Goal: Task Accomplishment & Management: Complete application form

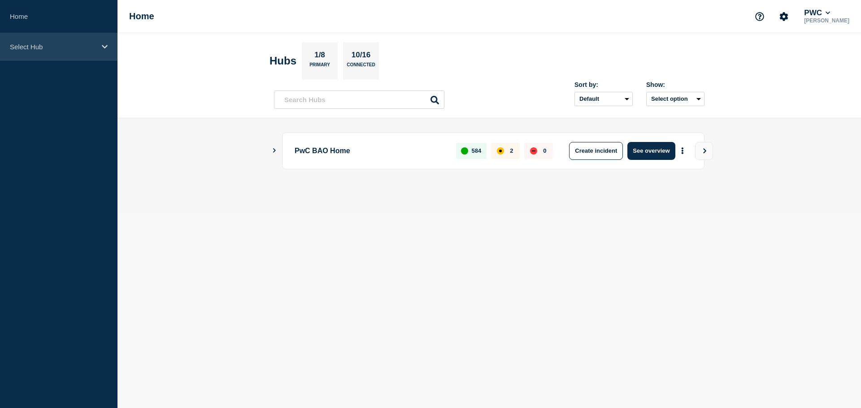
click at [32, 43] on p "Select Hub" at bounding box center [53, 47] width 86 height 8
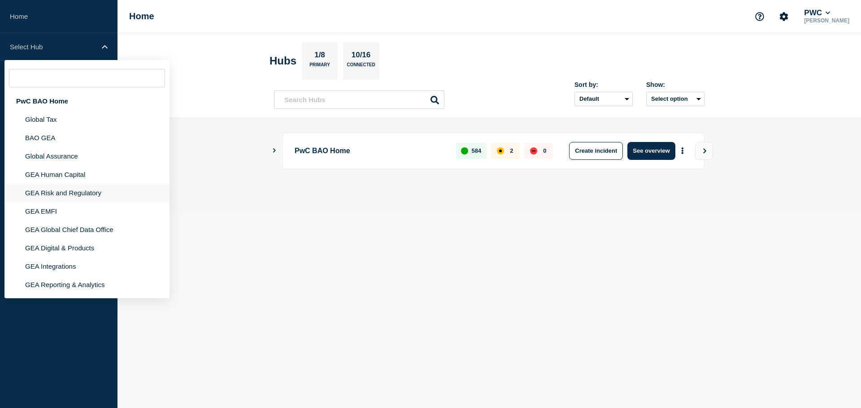
click at [64, 202] on li "GEA Risk and Regulatory" at bounding box center [86, 211] width 165 height 18
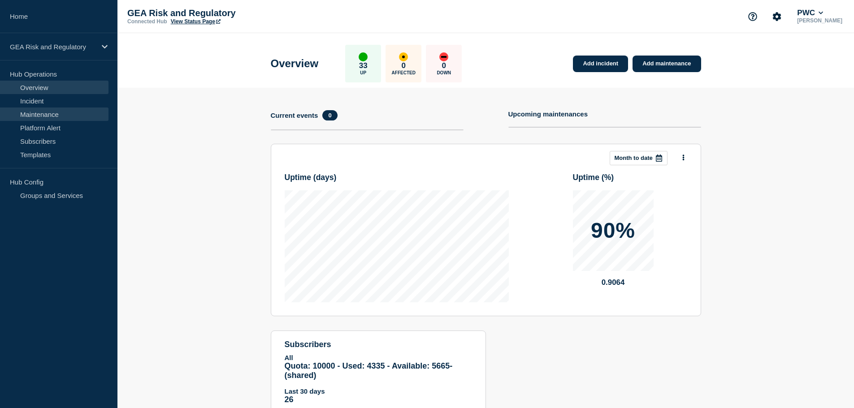
click at [54, 115] on link "Maintenance" at bounding box center [54, 114] width 108 height 13
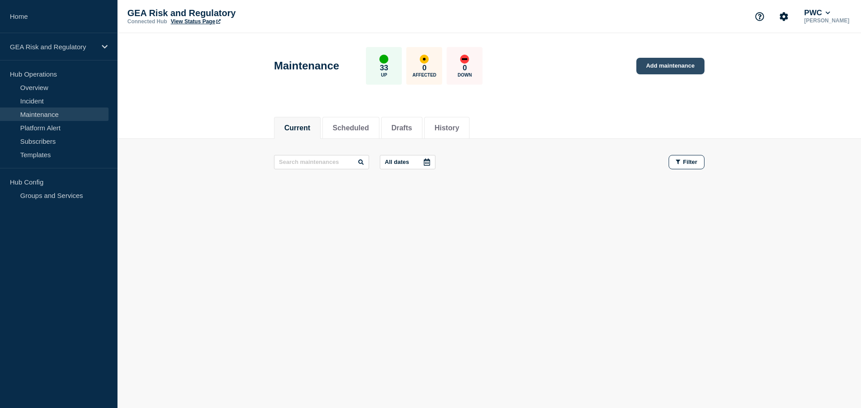
click at [667, 67] on link "Add maintenance" at bounding box center [670, 66] width 68 height 17
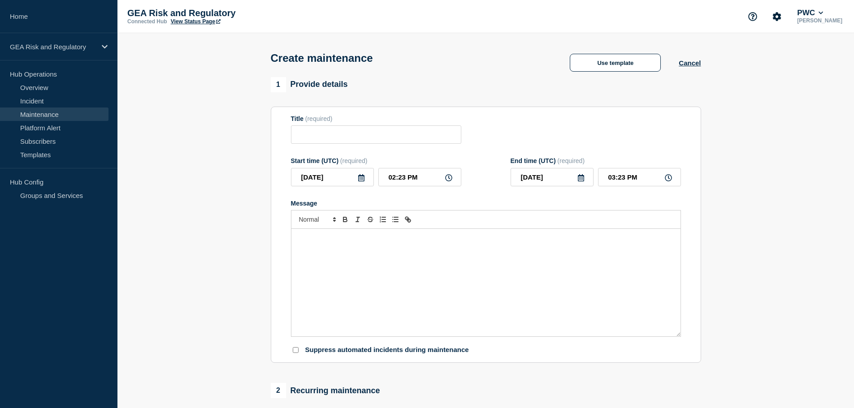
click at [373, 256] on div "Message" at bounding box center [485, 283] width 389 height 108
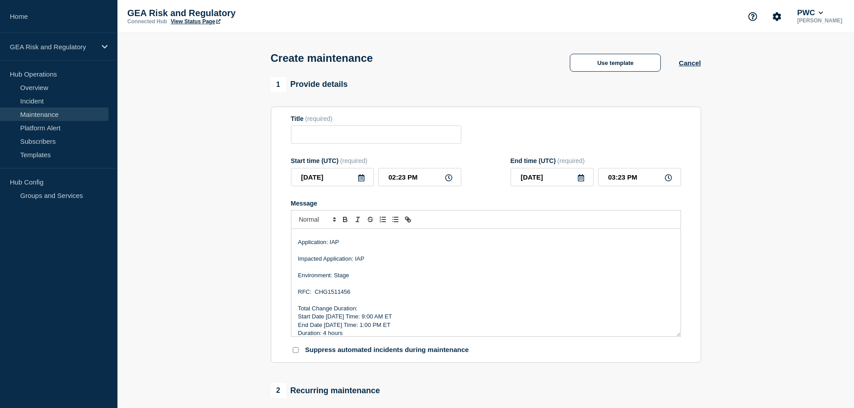
click at [342, 292] on p "RFC: CHG1511456" at bounding box center [486, 292] width 376 height 8
paste div "Message"
click at [341, 276] on p "Environment: Stage" at bounding box center [486, 276] width 376 height 8
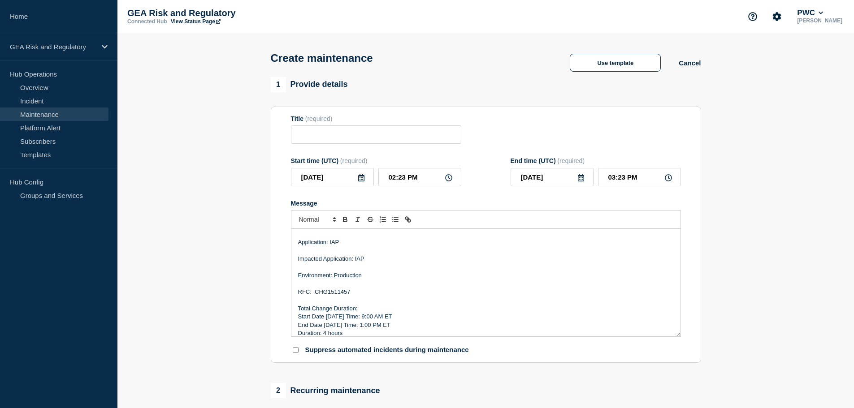
click at [364, 321] on p "Start Date [DATE] Time: 9:00 AM ET" at bounding box center [486, 317] width 376 height 8
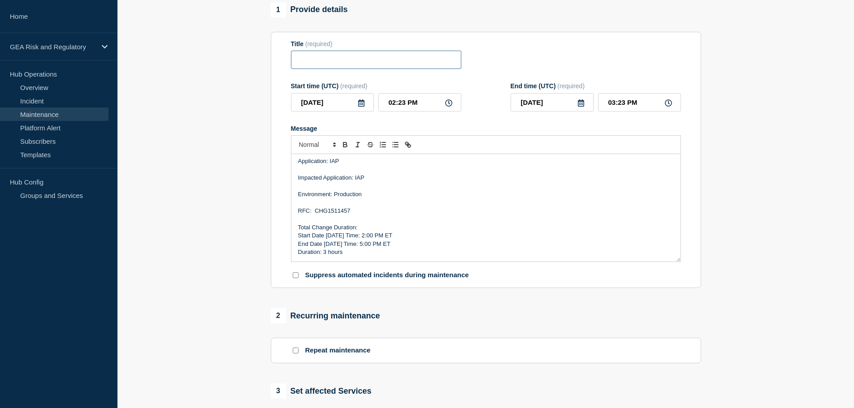
click at [316, 62] on input "Title" at bounding box center [376, 60] width 170 height 18
paste input "IAP - Stage - Sprint 26.1.3 Deployment"
click at [325, 62] on input "IAP - Stage - Sprint 26.1.3 Deployment" at bounding box center [376, 60] width 170 height 18
type input "IAP - Production - Sprint 26.1.3 Deployment"
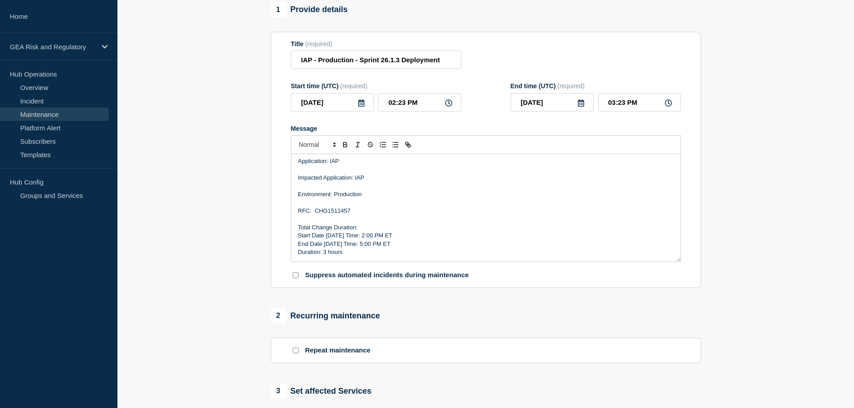
click at [364, 104] on icon at bounding box center [361, 103] width 6 height 7
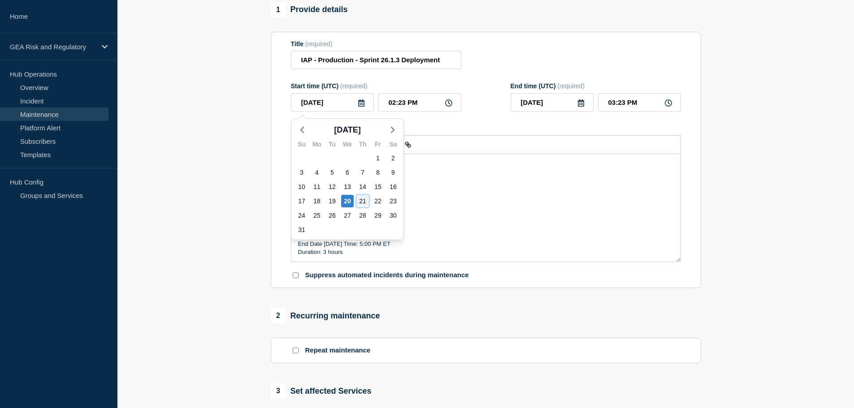
click at [367, 202] on div "21" at bounding box center [362, 201] width 13 height 13
type input "[DATE]"
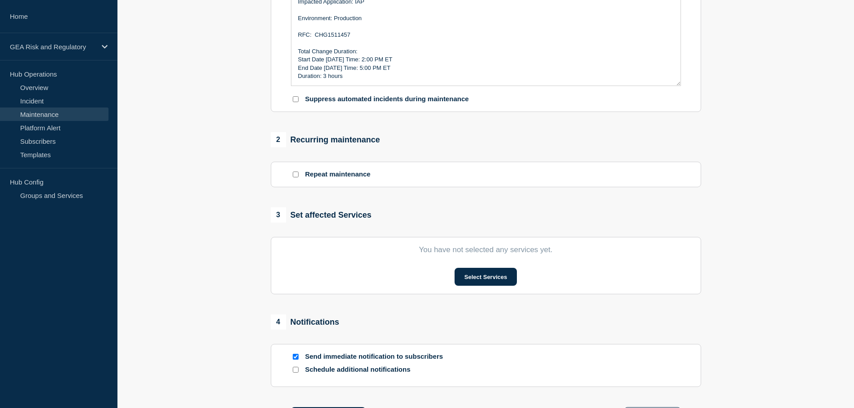
scroll to position [373, 0]
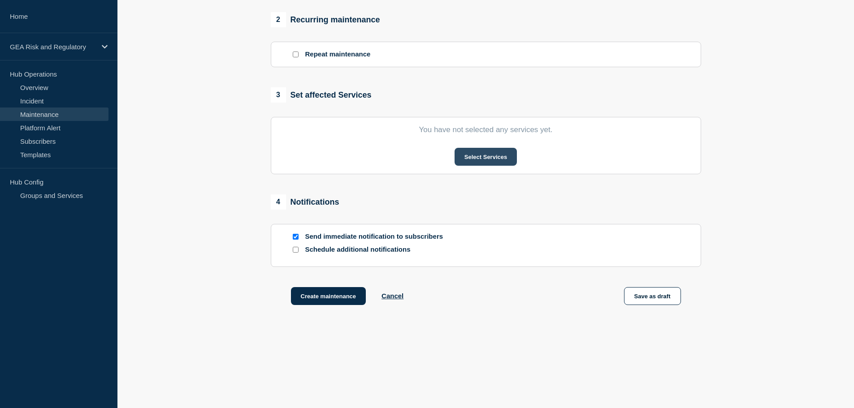
click at [483, 156] on button "Select Services" at bounding box center [486, 157] width 62 height 18
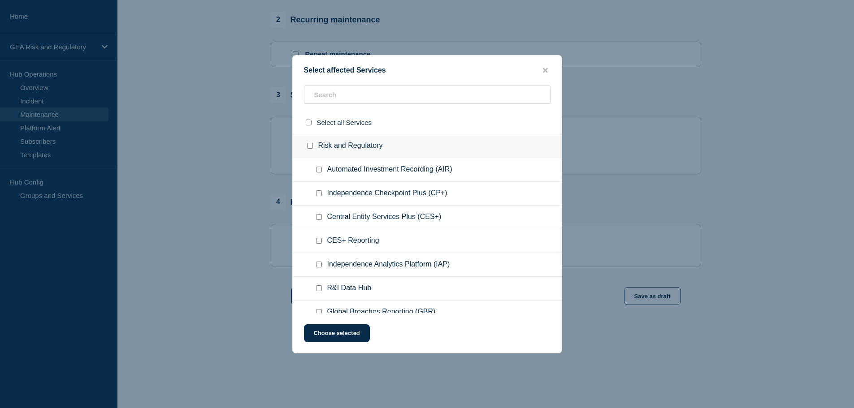
click at [318, 266] on input "Independence Analytics Platform (IAP) checkbox" at bounding box center [319, 265] width 6 height 6
checkbox input "true"
click at [333, 334] on button "Choose selected" at bounding box center [337, 334] width 66 height 18
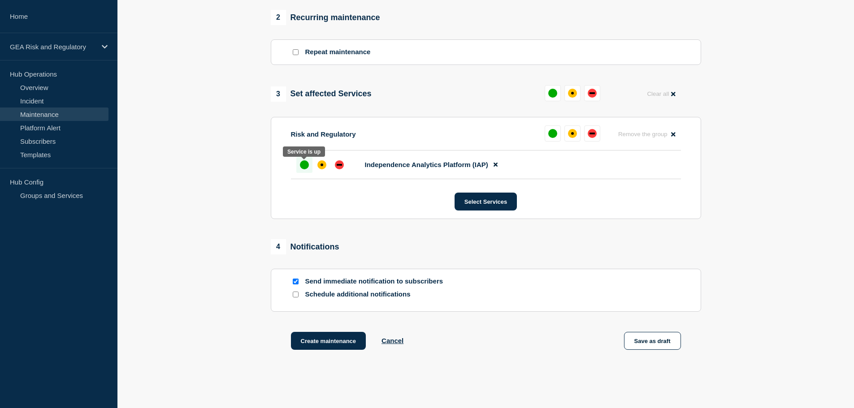
click at [304, 169] on div "up" at bounding box center [304, 165] width 9 height 9
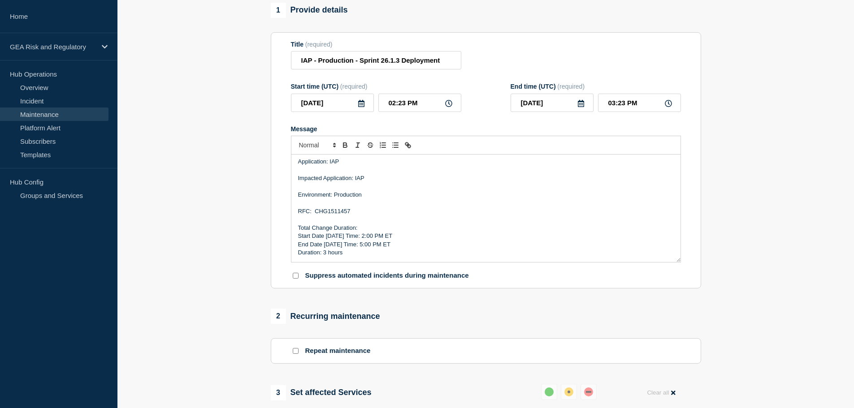
scroll to position [421, 0]
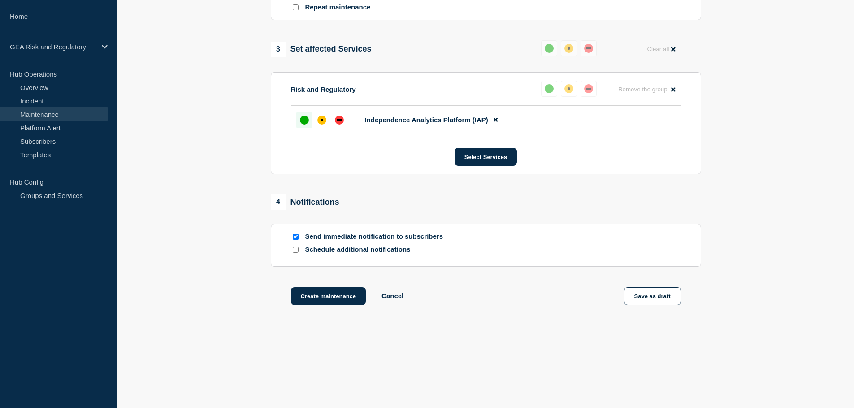
click at [295, 239] on input "Send immediate notification to subscribers" at bounding box center [296, 237] width 6 height 6
checkbox input "false"
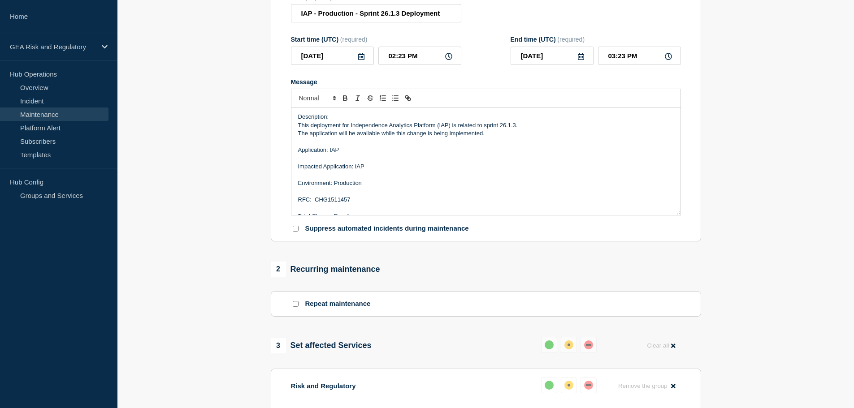
scroll to position [0, 0]
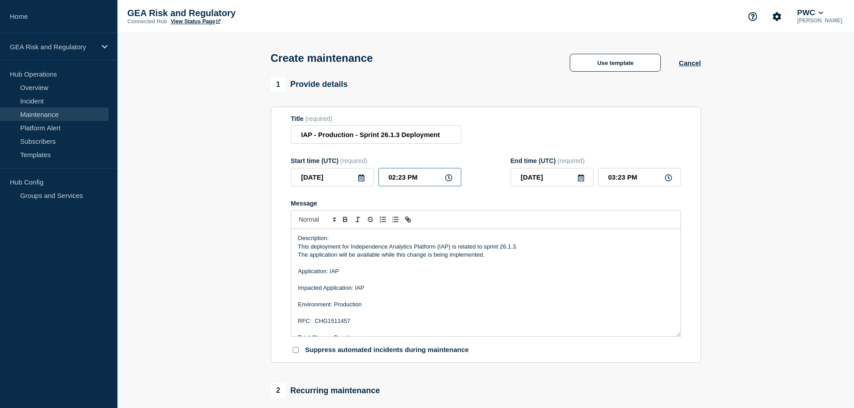
click at [387, 182] on input "02:23 PM" at bounding box center [419, 177] width 83 height 18
type input "06:23 PM"
type input "07:23 PM"
type input "06:03 PM"
type input "07:03 PM"
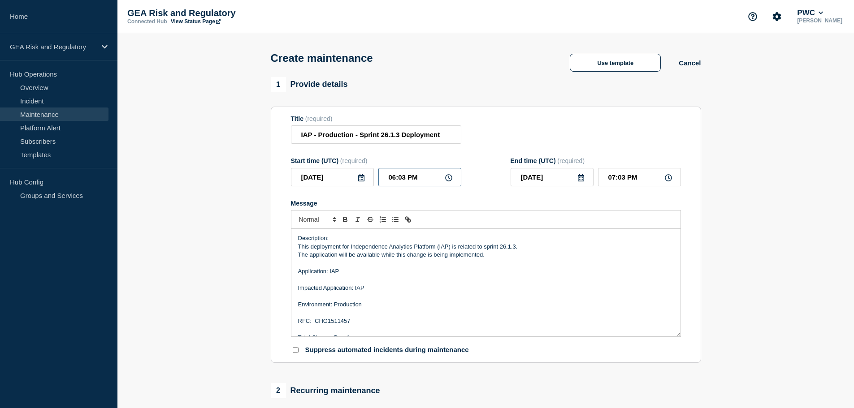
type input "06:00 PM"
click at [606, 182] on input "07:00 PM" at bounding box center [639, 177] width 83 height 18
type input "09:00 PM"
click at [559, 295] on p "Message" at bounding box center [486, 296] width 376 height 8
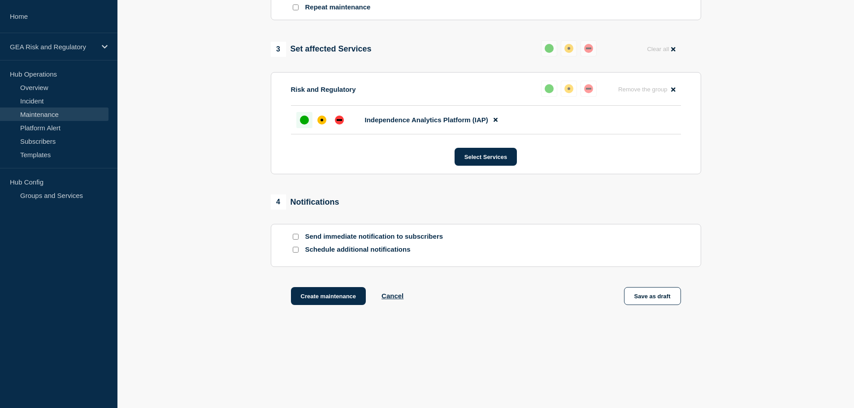
scroll to position [421, 0]
click at [655, 300] on button "Save as draft" at bounding box center [652, 296] width 57 height 18
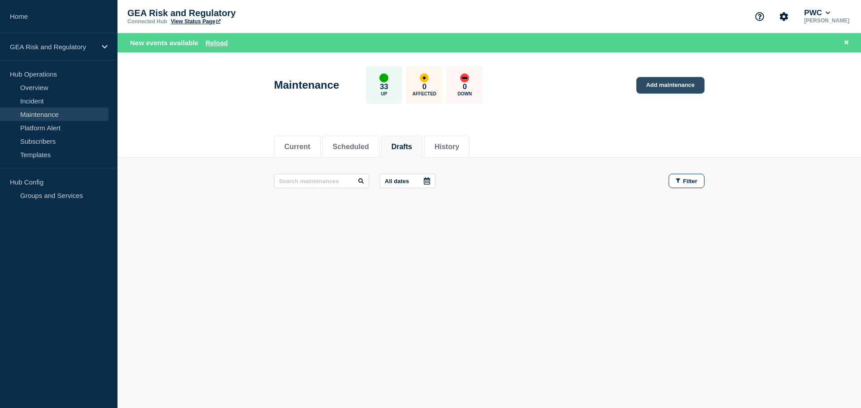
click at [668, 86] on link "Add maintenance" at bounding box center [670, 85] width 68 height 17
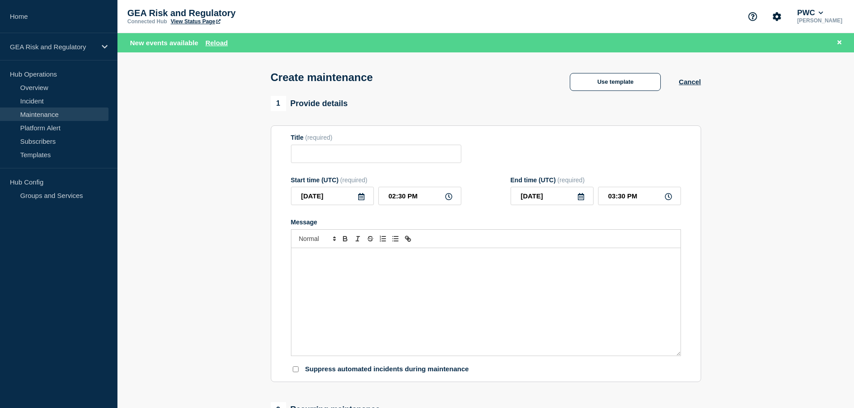
click at [369, 291] on div "Message" at bounding box center [485, 302] width 389 height 108
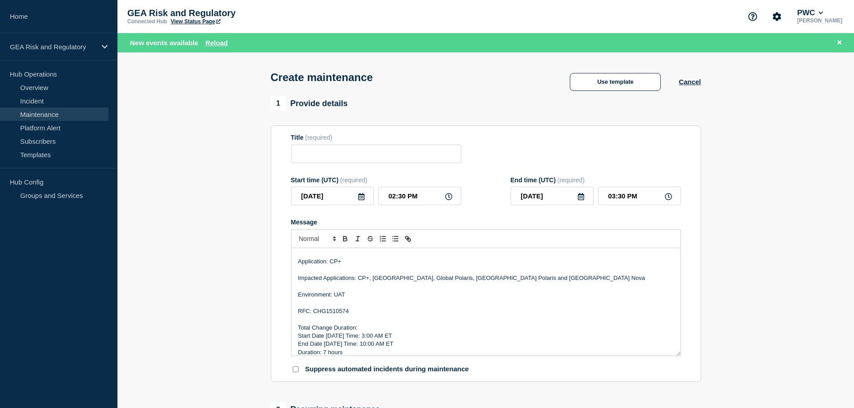
click at [411, 338] on p "Start Date [DATE] Time: 3:00 AM ET" at bounding box center [486, 336] width 376 height 8
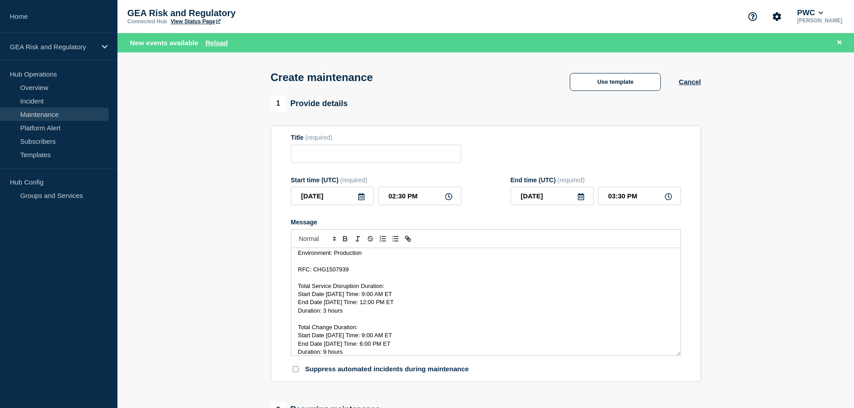
click at [334, 269] on span "RFC: CHG1507939" at bounding box center [323, 269] width 51 height 7
click at [332, 295] on span "Start Date [DATE] Time: 9:00 AM ET" at bounding box center [345, 294] width 94 height 7
click at [363, 295] on span "Start Date [DATE] Time: 9:00 AM ET" at bounding box center [345, 294] width 94 height 7
click at [333, 304] on span "End Date [DATE] Time: 12:00 PM ET" at bounding box center [346, 302] width 96 height 7
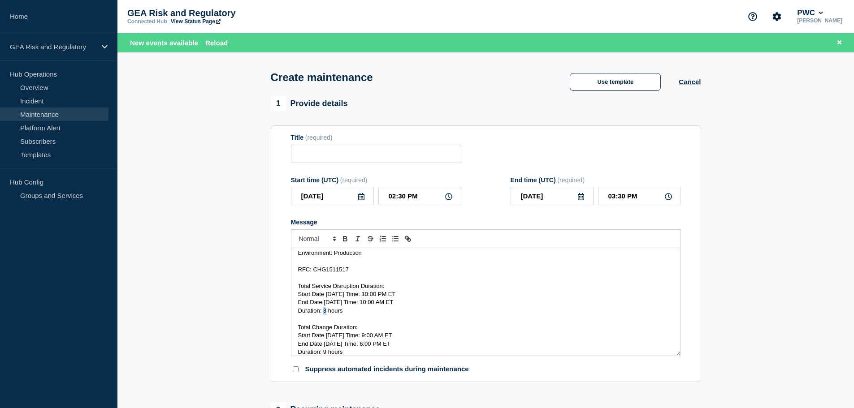
click at [324, 312] on span "Duration: ​3 hours" at bounding box center [320, 311] width 45 height 7
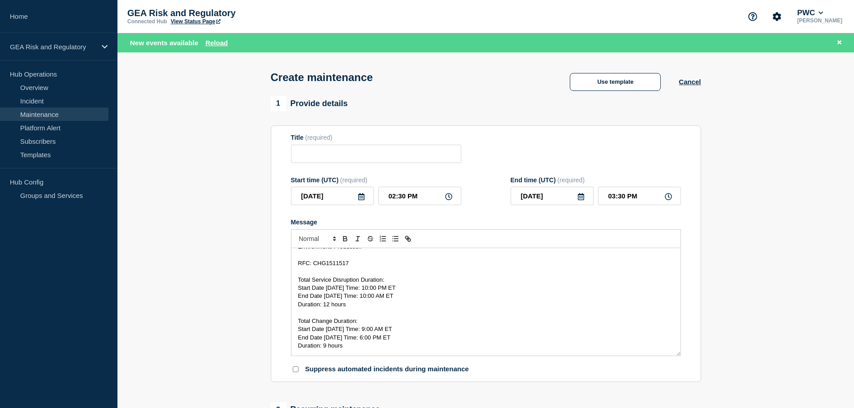
drag, startPoint x: 398, startPoint y: 298, endPoint x: 298, endPoint y: 292, distance: 100.2
click at [298, 292] on div "Description: This deployment for Independence Checkpoint Plus (CP+) is related …" at bounding box center [485, 302] width 389 height 108
copy div "Start Date [DATE] Time: 10:00 PM ET End Date [DATE] Time: 10:00 AM ET"
drag, startPoint x: 395, startPoint y: 340, endPoint x: 299, endPoint y: 330, distance: 96.1
click at [299, 330] on div "Description: This deployment for Independence Checkpoint Plus (CP+) is related …" at bounding box center [485, 302] width 389 height 108
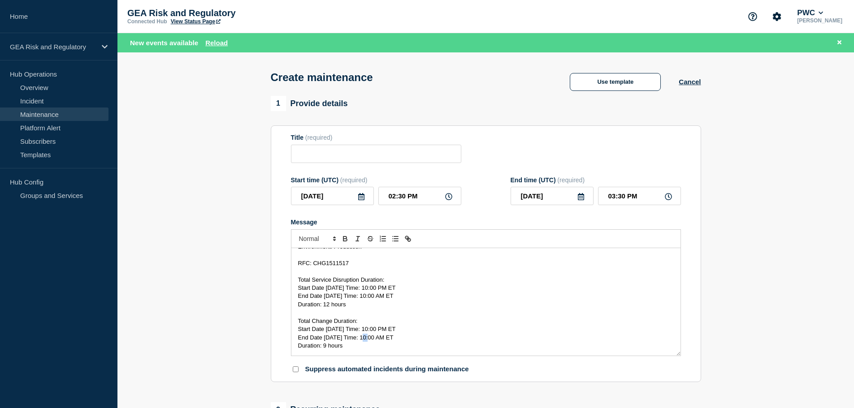
drag, startPoint x: 367, startPoint y: 340, endPoint x: 362, endPoint y: 339, distance: 4.5
click at [362, 339] on span "End Date [DATE] Time: 10:00 AM ET" at bounding box center [345, 337] width 95 height 7
click at [325, 347] on span "Duration: ​9 hours" at bounding box center [320, 346] width 45 height 7
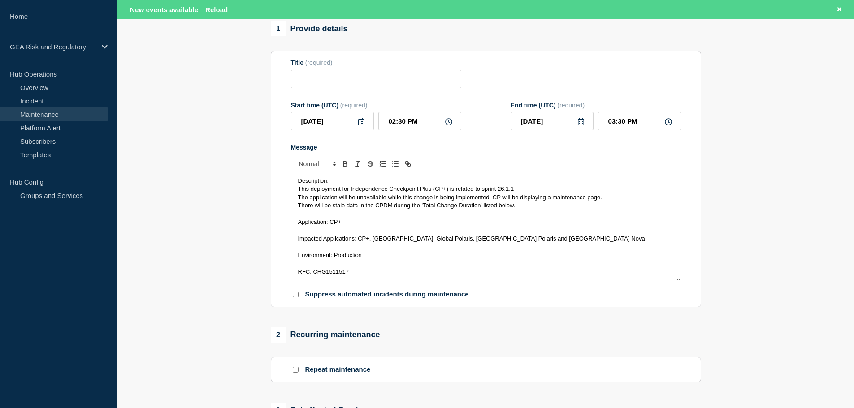
scroll to position [0, 0]
drag, startPoint x: 494, startPoint y: 200, endPoint x: 493, endPoint y: 205, distance: 5.4
click at [494, 200] on span "The application will be unavailable while this change is being implemented. CP …" at bounding box center [450, 199] width 304 height 7
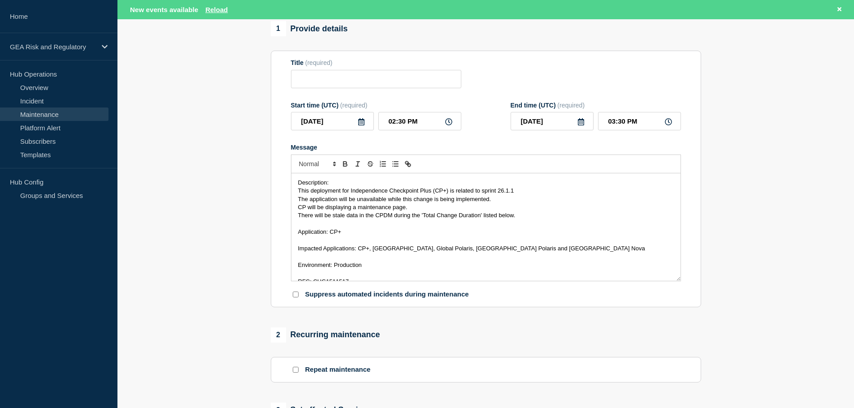
click at [306, 209] on span "CP will be displaying a maintenance page." at bounding box center [352, 207] width 109 height 7
click at [305, 208] on span "CP, [GEOGRAPHIC_DATA] and Global Polaris will be displaying a maintenance page." at bounding box center [409, 207] width 222 height 7
click at [477, 208] on p "CP+, IA and Global Polaris will be displaying a maintenance page." at bounding box center [486, 208] width 376 height 8
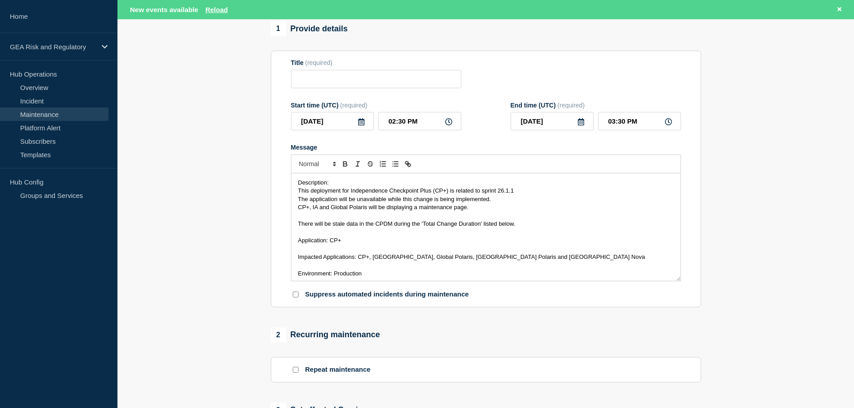
click at [309, 201] on span "The application will be unavailable while this change is being implemented." at bounding box center [394, 199] width 193 height 7
click at [360, 125] on icon at bounding box center [361, 121] width 7 height 7
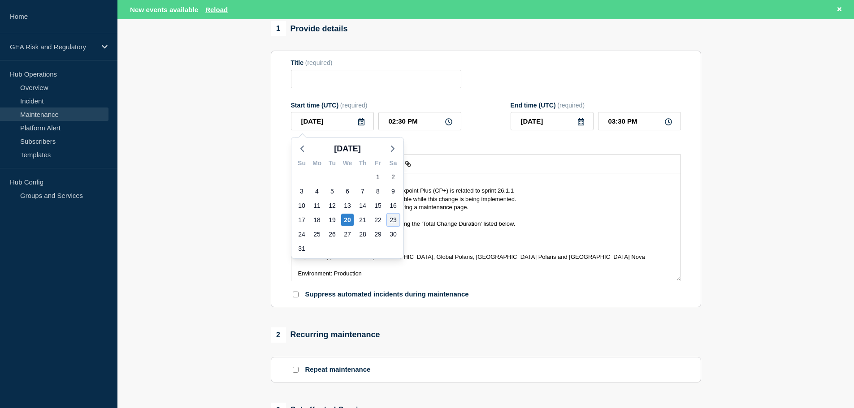
click at [390, 221] on div "23" at bounding box center [393, 220] width 13 height 13
type input "[DATE]"
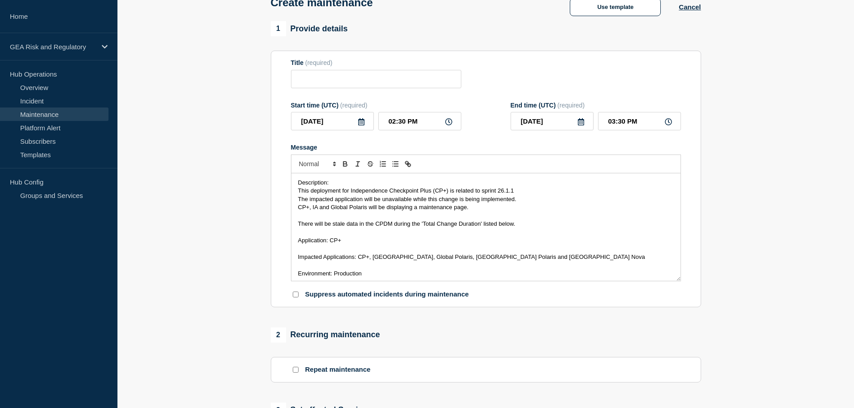
scroll to position [56, 0]
click at [385, 126] on input "02:30 PM" at bounding box center [419, 122] width 83 height 18
type input "02:00 PM"
type input "03:00 PM"
type input "02:00 AM"
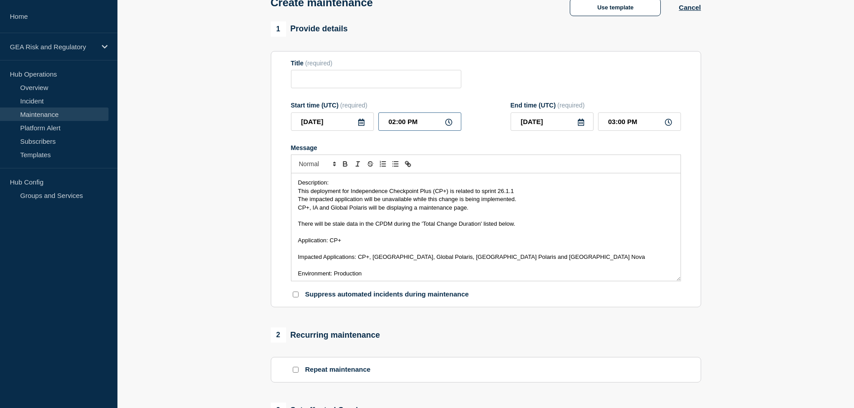
type input "03:00 AM"
click at [317, 81] on input "Title" at bounding box center [376, 79] width 170 height 18
paste input "CP+ - Production - Sprint 26.1.1 Deployment"
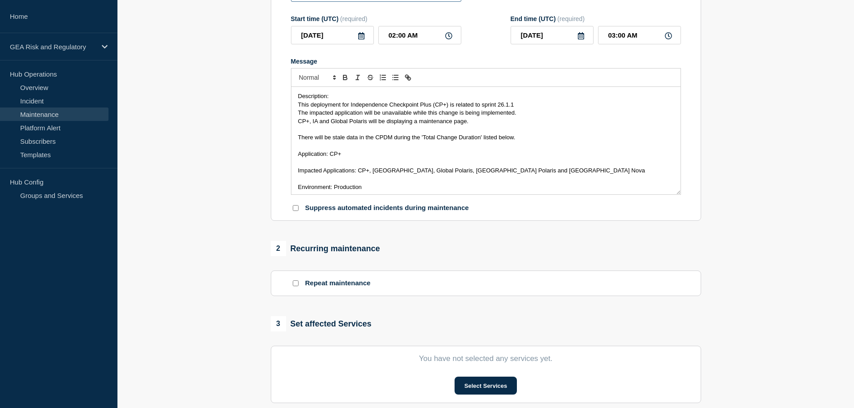
scroll to position [373, 0]
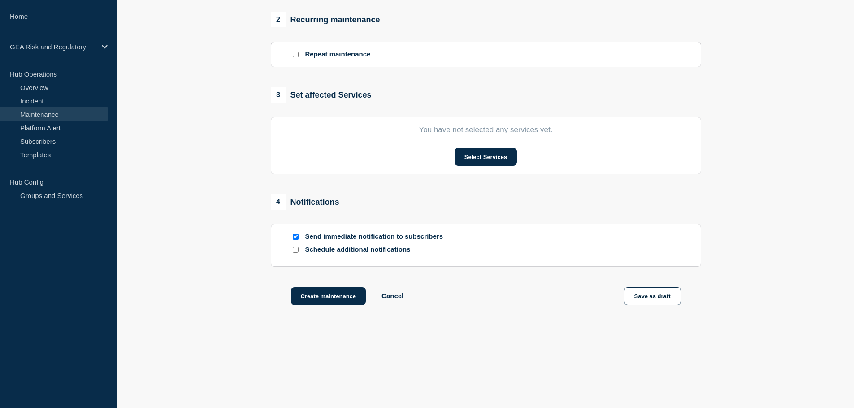
type input "CP+ - Production - Sprint 26.1.1 Deployment"
click at [295, 237] on input "Send immediate notification to subscribers" at bounding box center [296, 237] width 6 height 6
checkbox input "false"
click at [498, 160] on button "Select Services" at bounding box center [486, 157] width 62 height 18
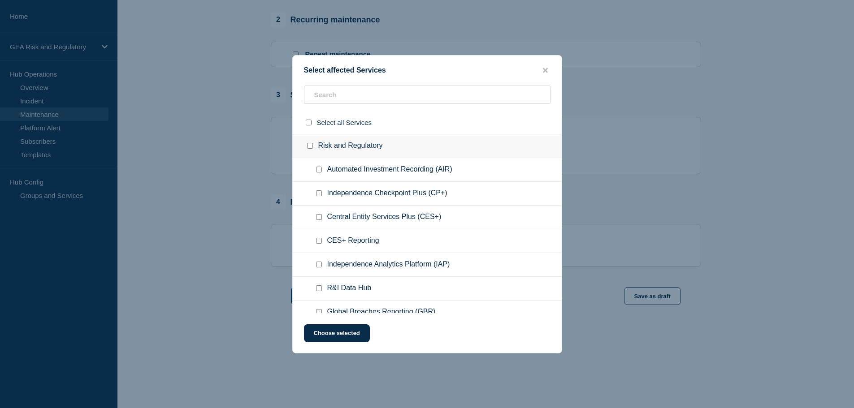
click at [319, 192] on input "Independence Checkpoint Plus (CP+) checkbox" at bounding box center [319, 194] width 6 height 6
checkbox input "true"
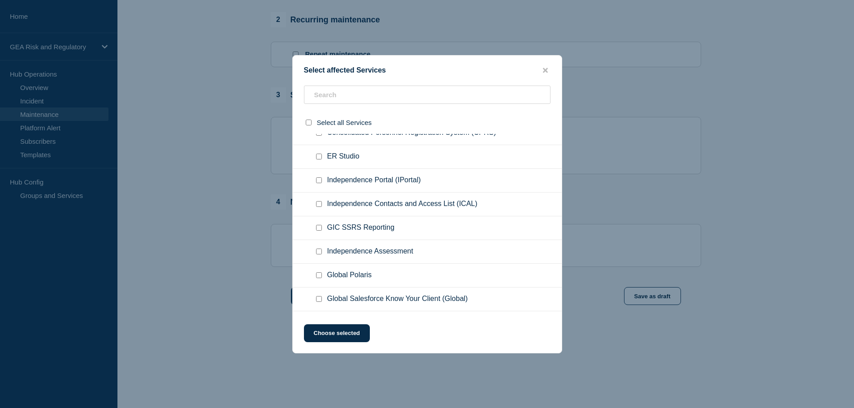
scroll to position [224, 0]
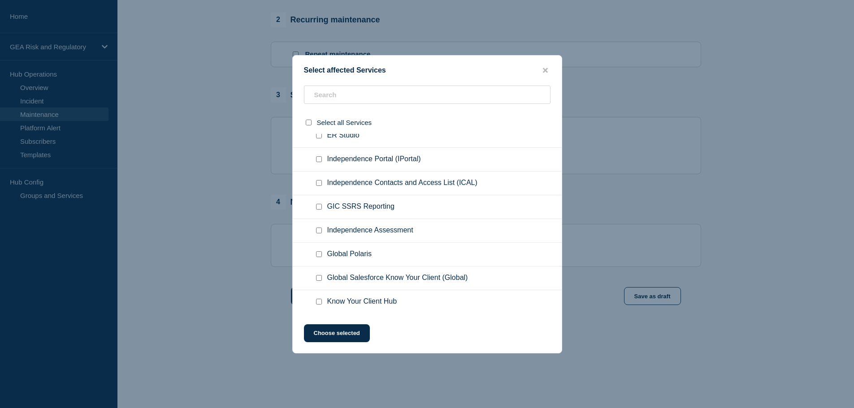
click at [320, 231] on input "Independence Assessment checkbox" at bounding box center [319, 231] width 6 height 6
checkbox input "true"
click at [319, 256] on input "Global Polaris checkbox" at bounding box center [319, 255] width 6 height 6
checkbox input "true"
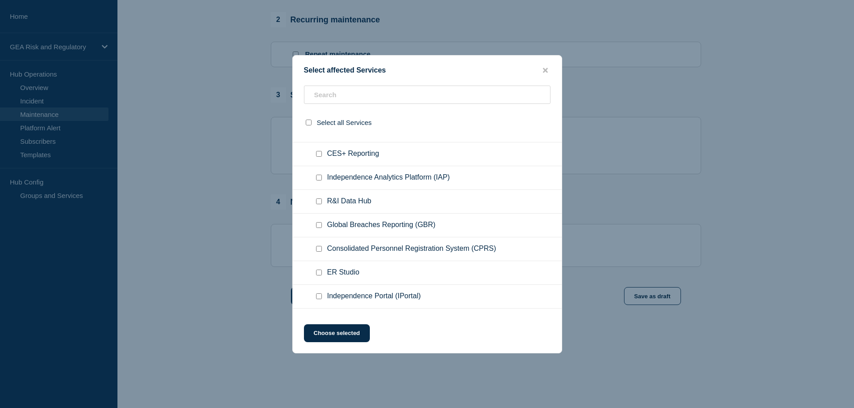
scroll to position [0, 0]
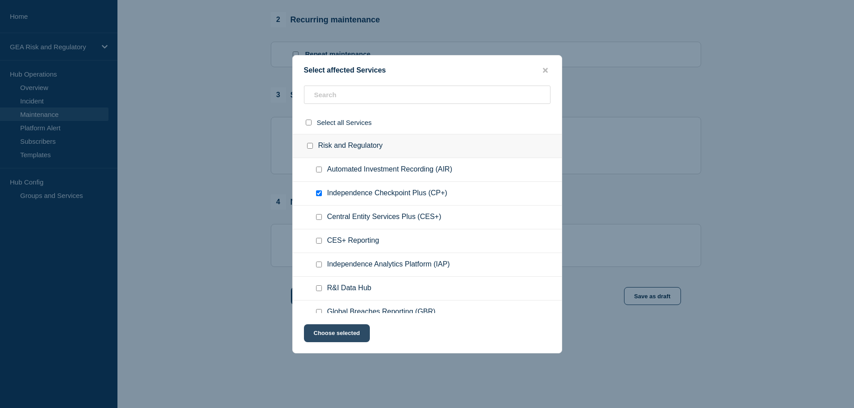
click at [342, 335] on button "Choose selected" at bounding box center [337, 334] width 66 height 18
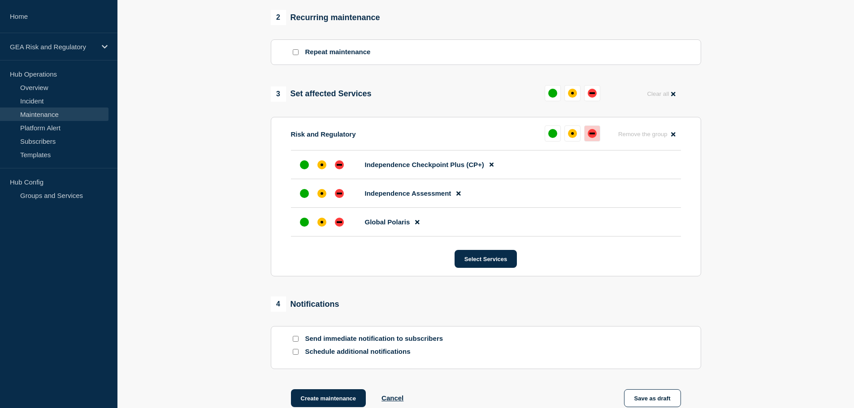
click at [594, 134] on div "down" at bounding box center [592, 133] width 9 height 9
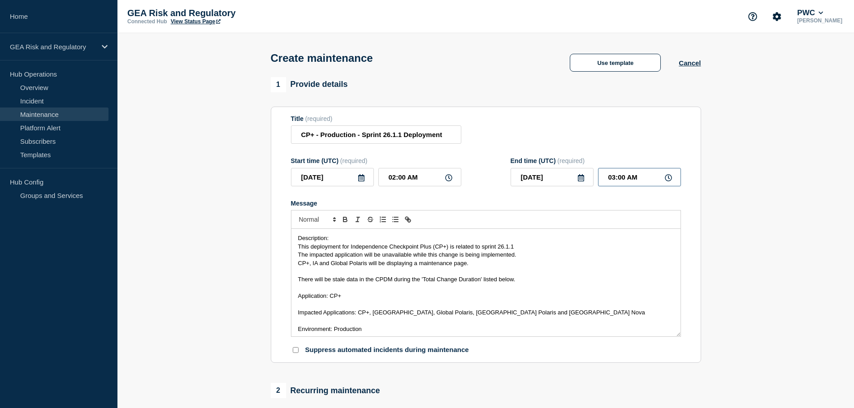
click at [605, 180] on input "03:00 AM" at bounding box center [639, 177] width 83 height 18
type input "07:00 PM"
click at [362, 256] on span "The impacted application will be unavailable while this change is being impleme…" at bounding box center [407, 255] width 218 height 7
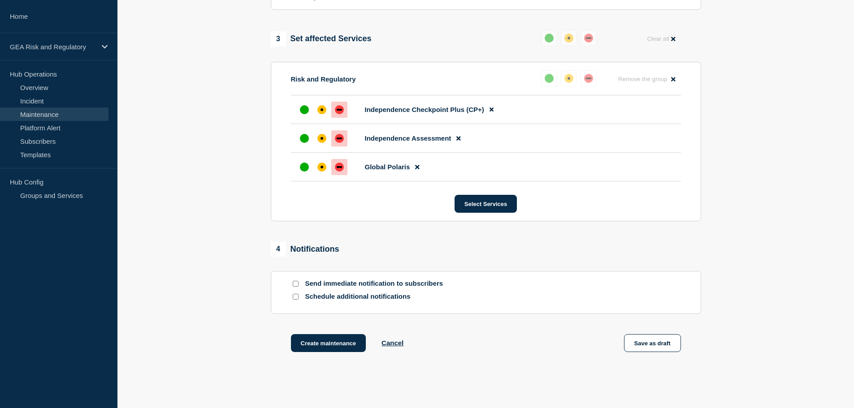
scroll to position [448, 0]
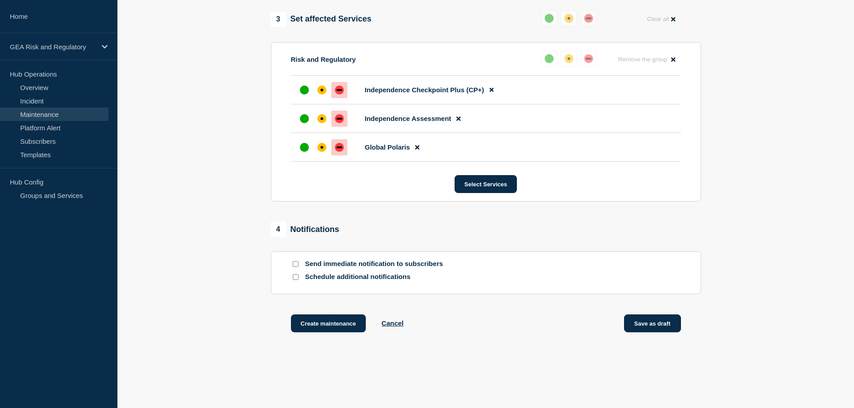
click at [647, 328] on button "Save as draft" at bounding box center [652, 324] width 57 height 18
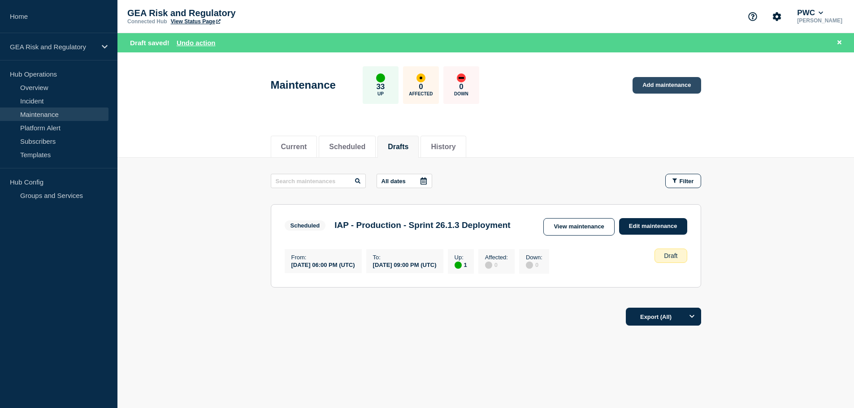
click at [682, 83] on link "Add maintenance" at bounding box center [667, 85] width 68 height 17
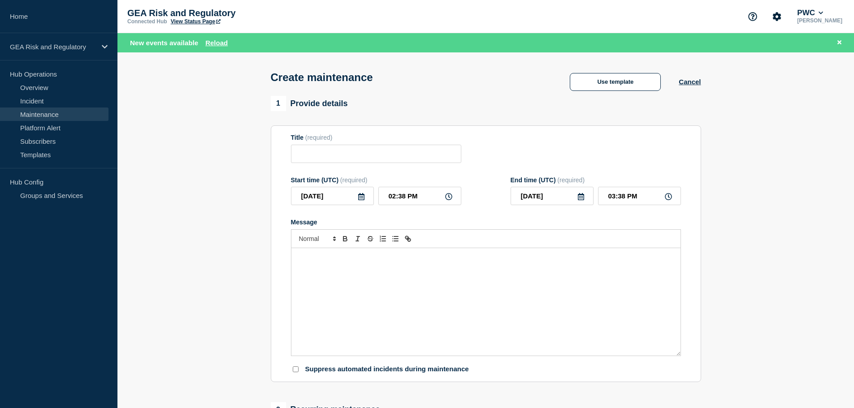
click at [837, 174] on section "1 Provide details Title (required) Start time (UTC) (required) [DATE] 02:38 PM …" at bounding box center [485, 407] width 737 height 622
click at [410, 284] on div "Message" at bounding box center [485, 302] width 389 height 108
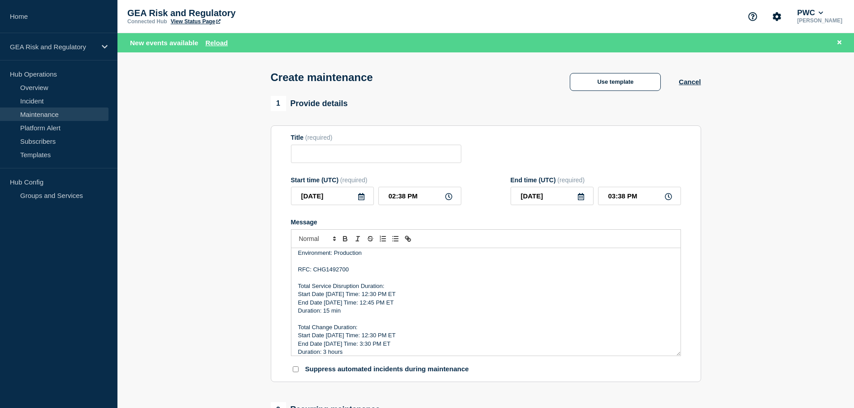
scroll to position [143, 0]
click at [341, 156] on input "Title" at bounding box center [376, 154] width 170 height 18
paste input "CES+ - Stage - Sprint 26.1.1 Deployment"
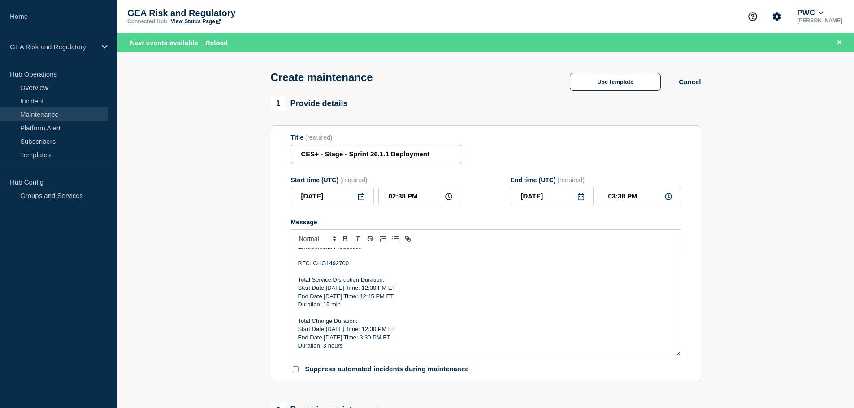
click at [335, 155] on input "CES+ - Stage - Sprint 26.1.1 Deployment" at bounding box center [376, 154] width 170 height 18
type input "CES+ - Production - Sprint 26.1.1 Deployment"
click at [338, 263] on p "RFC: CHG1492700" at bounding box center [486, 264] width 376 height 8
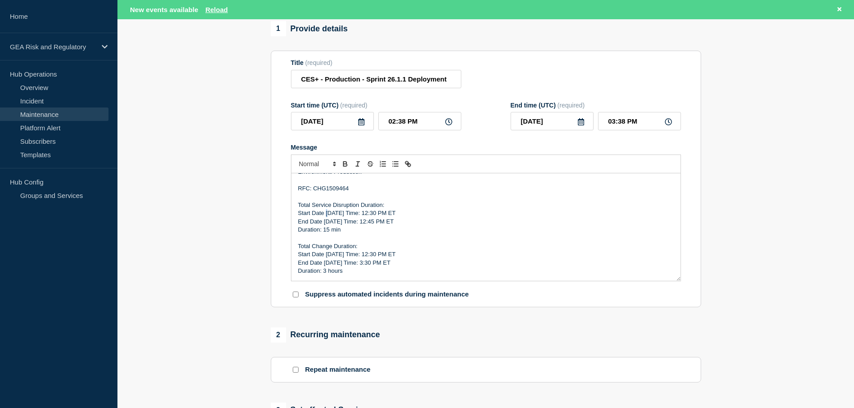
click at [327, 214] on p "Start Date [DATE] Time: 12:30 PM ET" at bounding box center [486, 213] width 376 height 8
click at [365, 215] on p "Start Date [DATE] Time: 12:30 PM ET" at bounding box center [486, 213] width 376 height 8
drag, startPoint x: 334, startPoint y: 222, endPoint x: 325, endPoint y: 221, distance: 9.5
click at [325, 221] on p "End Date [DATE] Time: 12:45 PM ET" at bounding box center [486, 222] width 376 height 8
click at [366, 222] on p "End Date [DATE] Time: 12:45 PM ET" at bounding box center [486, 222] width 376 height 8
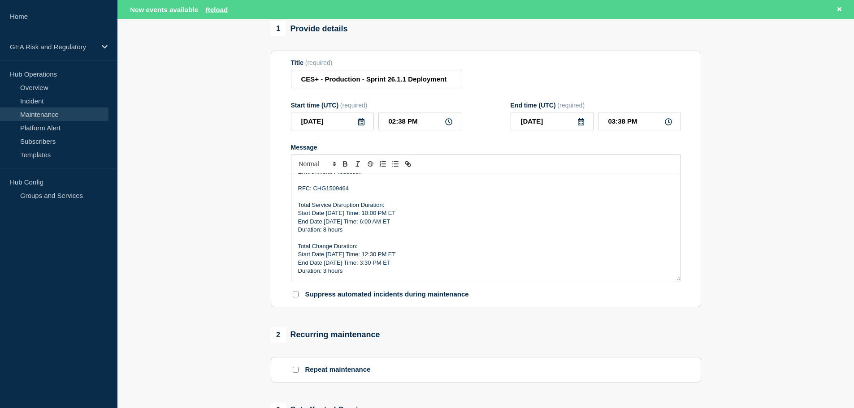
click at [328, 256] on p "Start Date [DATE] Time: 12:30 PM ET" at bounding box center [486, 255] width 376 height 8
drag, startPoint x: 399, startPoint y: 215, endPoint x: 298, endPoint y: 216, distance: 100.4
click at [298, 216] on p "Start Date [DATE] Time: 10:00 PM ET" at bounding box center [486, 213] width 376 height 8
copy p "Start Date [DATE] Time: 10:00 PM ET"
drag, startPoint x: 398, startPoint y: 254, endPoint x: 298, endPoint y: 260, distance: 100.6
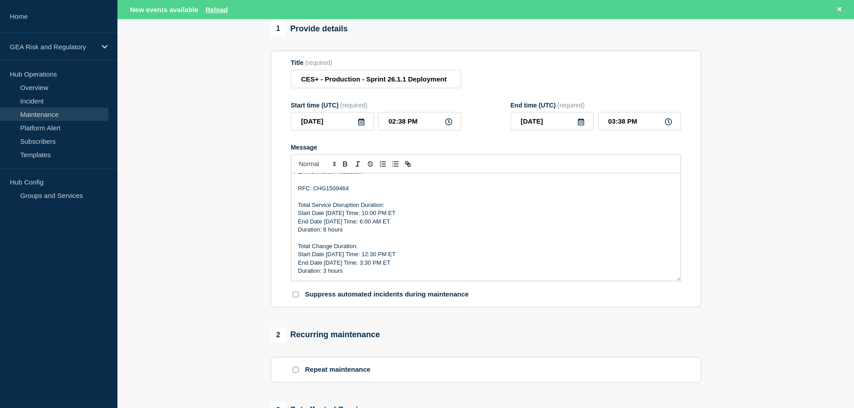
click at [298, 259] on p "Start Date [DATE] Time: 12:30 PM ET" at bounding box center [486, 255] width 376 height 8
drag, startPoint x: 334, startPoint y: 263, endPoint x: 325, endPoint y: 264, distance: 9.0
click at [325, 264] on p "End Date [DATE] Time: 3:30 PM ET" at bounding box center [486, 263] width 376 height 8
click at [360, 223] on p "End Date [DATE] Time: 6:00 AM ET" at bounding box center [486, 222] width 376 height 8
click at [324, 231] on p "Duration: 8 hours" at bounding box center [486, 230] width 376 height 8
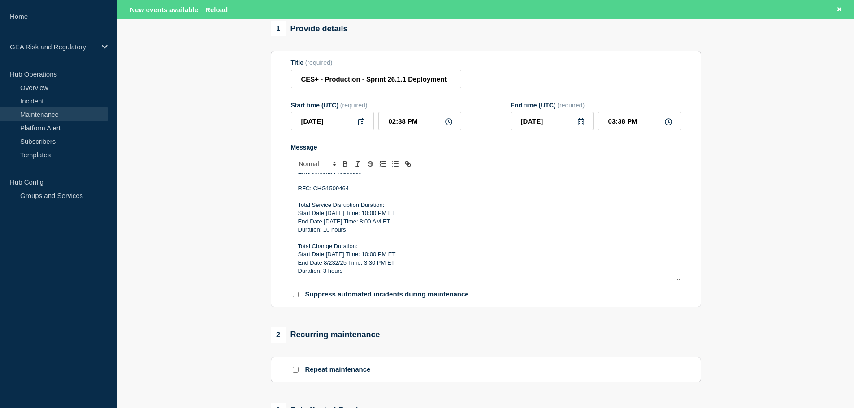
click at [371, 265] on p "End Date 8/232/25 Time: 3:30 PM ET" at bounding box center [486, 263] width 376 height 8
click at [335, 265] on p "End Date 8/232/25 Time: 3:00 PM ET" at bounding box center [486, 263] width 376 height 8
click at [324, 273] on p "Duration: 3 hours" at bounding box center [486, 271] width 376 height 8
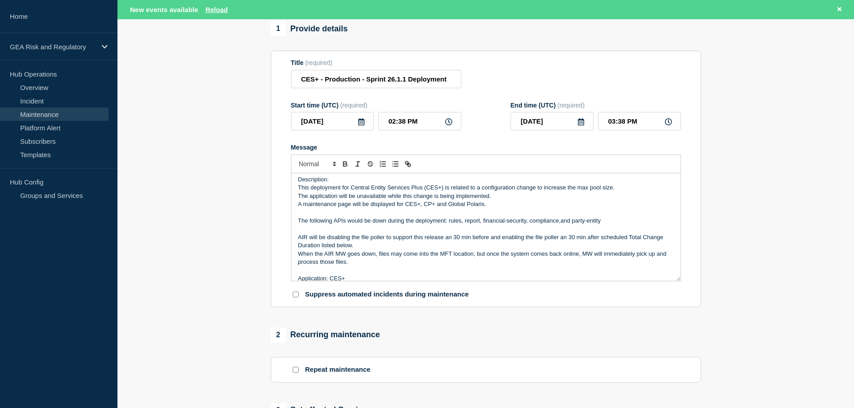
scroll to position [0, 0]
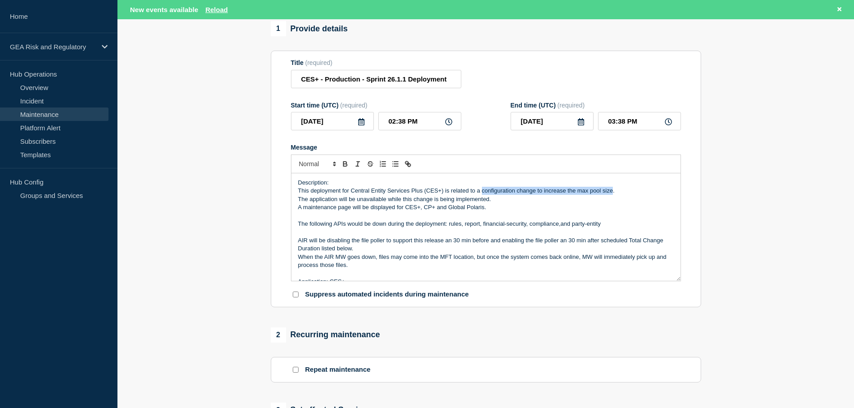
drag, startPoint x: 482, startPoint y: 192, endPoint x: 613, endPoint y: 191, distance: 130.5
click at [613, 191] on p "This deployment for Central Entity Services Plus (CES+) is related to a configu…" at bounding box center [486, 191] width 376 height 8
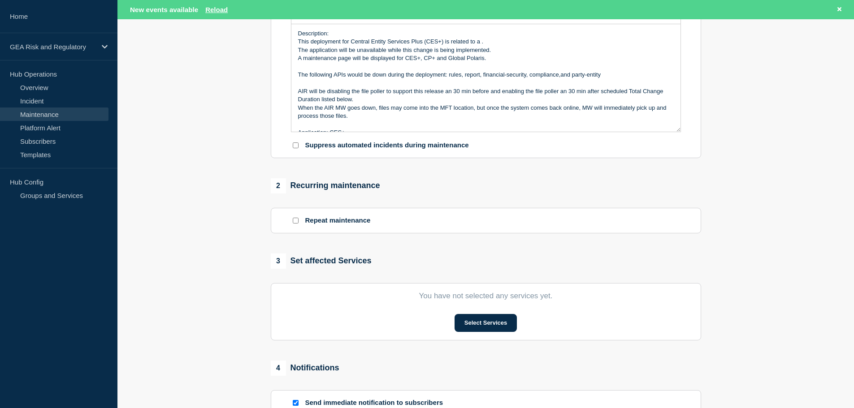
scroll to position [299, 0]
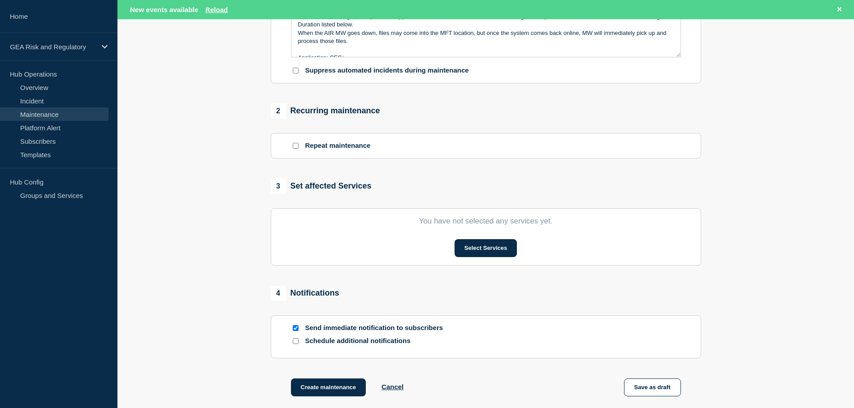
click at [295, 330] on input "Send immediate notification to subscribers" at bounding box center [296, 328] width 6 height 6
checkbox input "false"
click at [501, 246] on button "Select Services" at bounding box center [486, 248] width 62 height 18
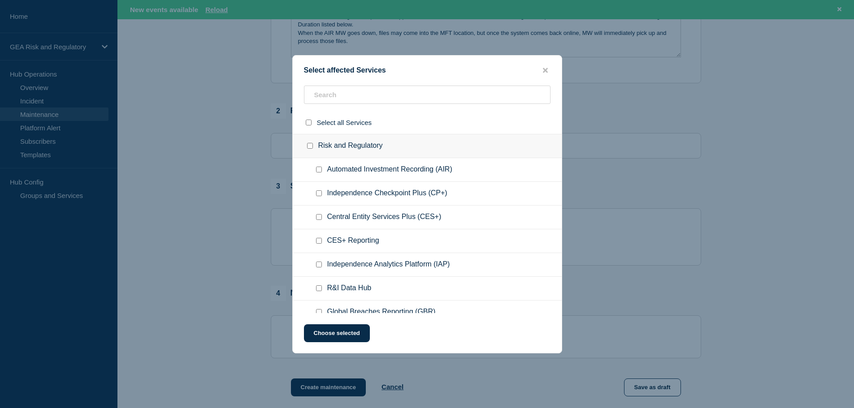
click at [320, 169] on input "Automated Investment Recording (AIR) checkbox" at bounding box center [319, 170] width 6 height 6
checkbox input "true"
click at [320, 194] on input "Independence Checkpoint Plus (CP+) checkbox" at bounding box center [319, 194] width 6 height 6
checkbox input "true"
click at [319, 213] on div at bounding box center [320, 217] width 13 height 9
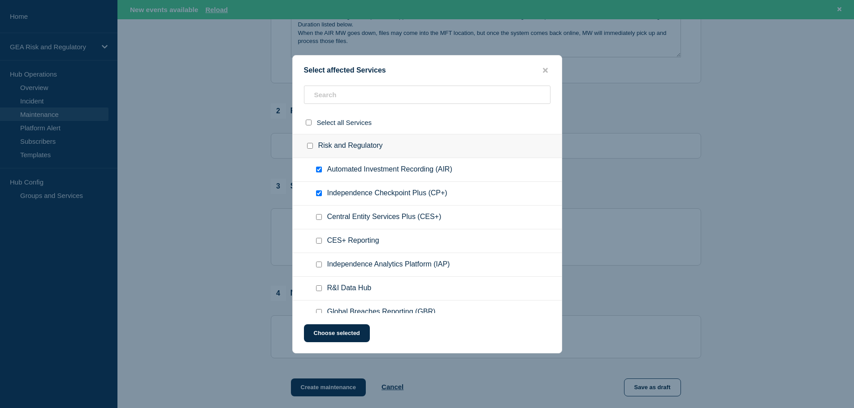
click at [320, 239] on input "CES+ Reporting checkbox" at bounding box center [319, 241] width 6 height 6
checkbox input "true"
click at [315, 217] on div at bounding box center [320, 217] width 13 height 9
click at [319, 286] on input "R&I Data Hub checkbox" at bounding box center [319, 289] width 6 height 6
checkbox input "true"
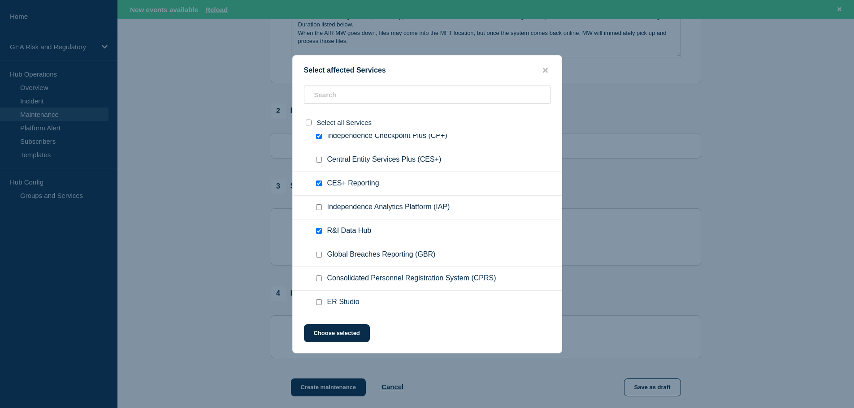
scroll to position [75, 0]
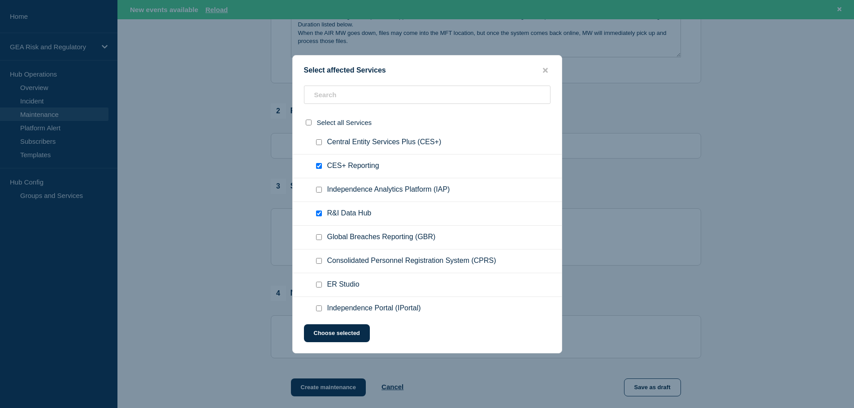
click at [319, 261] on input "Consolidated Personnel Registration System (CPRS) checkbox" at bounding box center [319, 261] width 6 height 6
checkbox input "true"
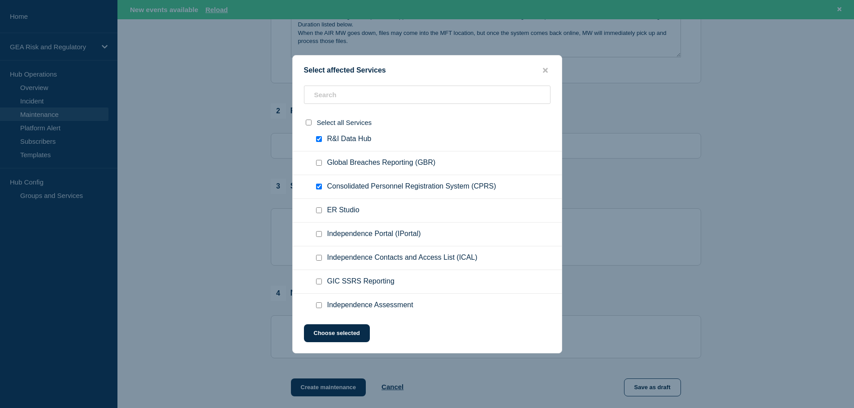
scroll to position [224, 0]
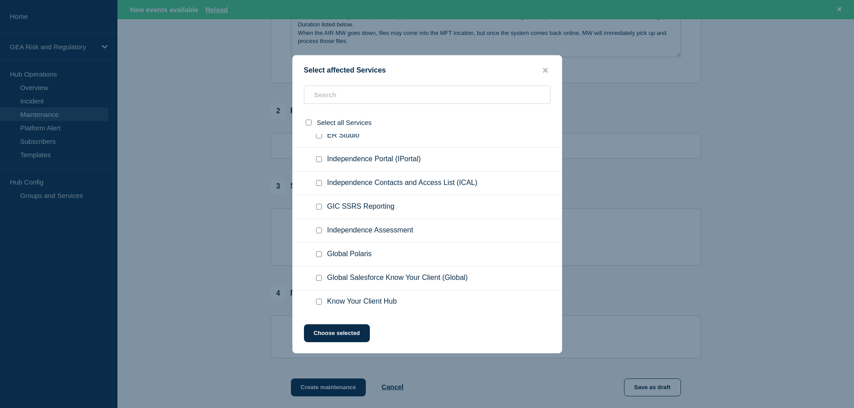
click at [317, 231] on input "Independence Assessment checkbox" at bounding box center [319, 231] width 6 height 6
checkbox input "true"
click at [319, 256] on input "Global Polaris checkbox" at bounding box center [319, 255] width 6 height 6
checkbox input "true"
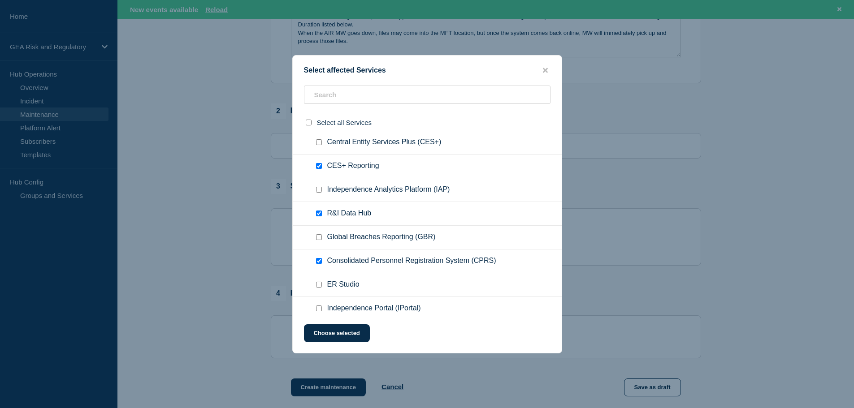
scroll to position [0, 0]
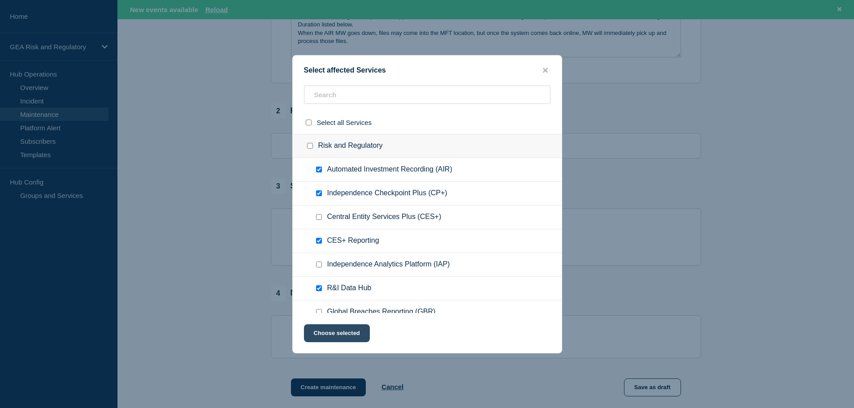
click at [344, 331] on button "Choose selected" at bounding box center [337, 334] width 66 height 18
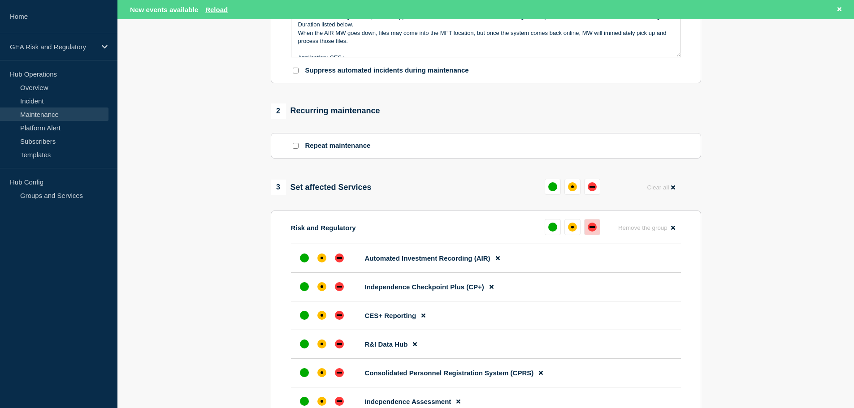
click at [594, 232] on div "down" at bounding box center [592, 227] width 9 height 9
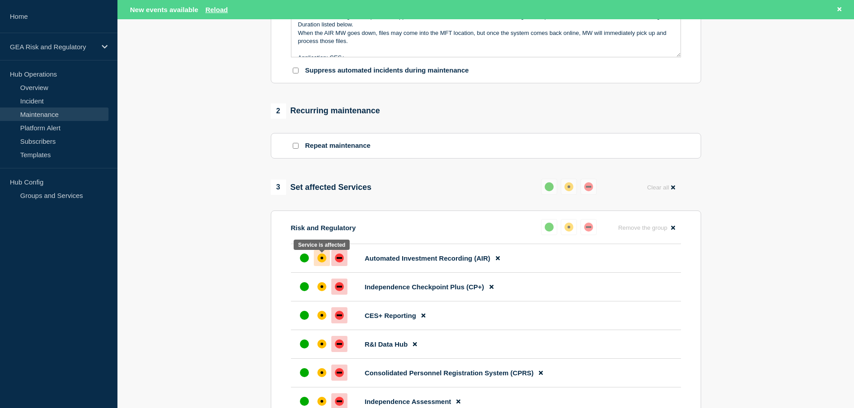
click at [326, 258] on div "affected" at bounding box center [321, 258] width 9 height 9
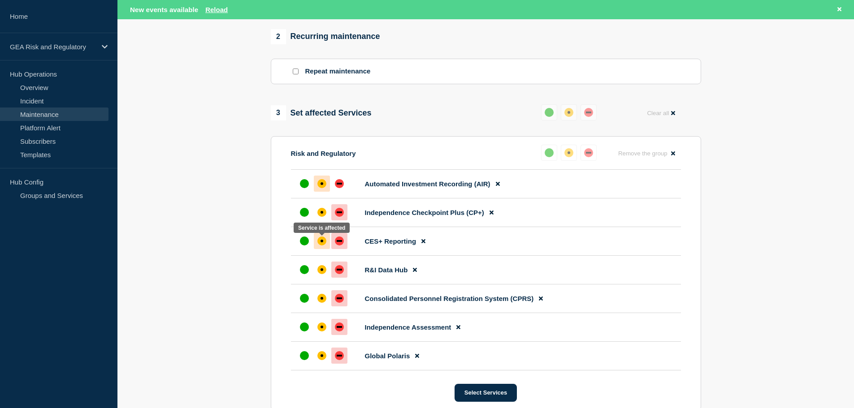
click at [318, 243] on div "affected" at bounding box center [321, 241] width 9 height 9
click at [321, 269] on div "affected" at bounding box center [321, 269] width 9 height 9
click at [307, 300] on div "up" at bounding box center [304, 298] width 9 height 9
click at [306, 273] on div "up" at bounding box center [304, 269] width 9 height 9
click at [320, 269] on div "affected" at bounding box center [321, 269] width 9 height 9
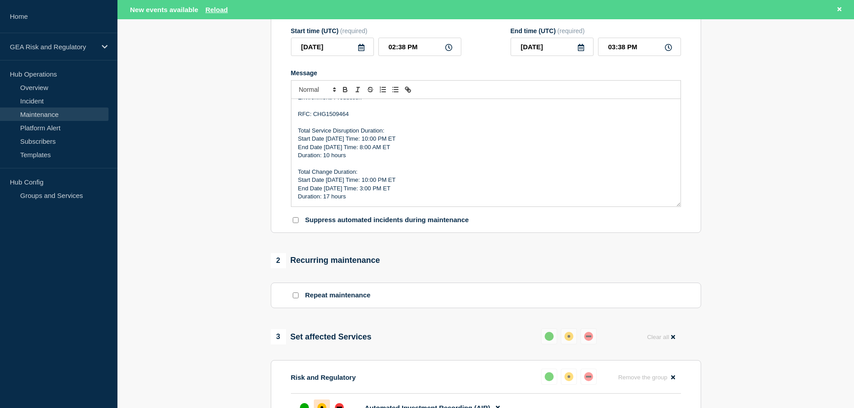
scroll to position [0, 0]
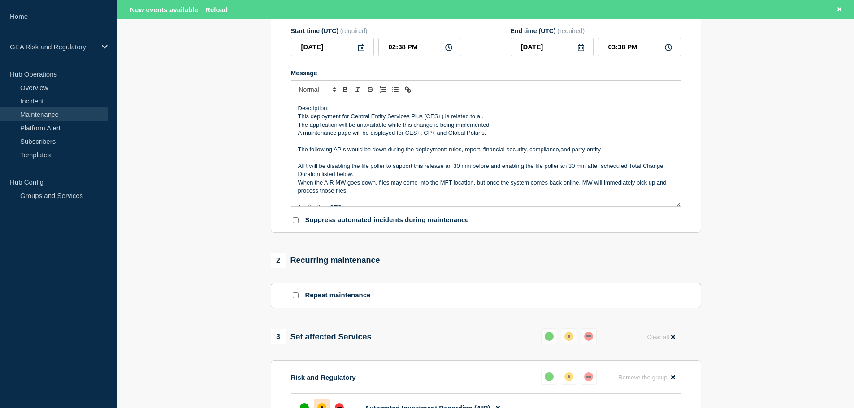
click at [437, 134] on p "A maintenance page will be displayed for CES+, CP+ and Global Polaris." at bounding box center [486, 133] width 376 height 8
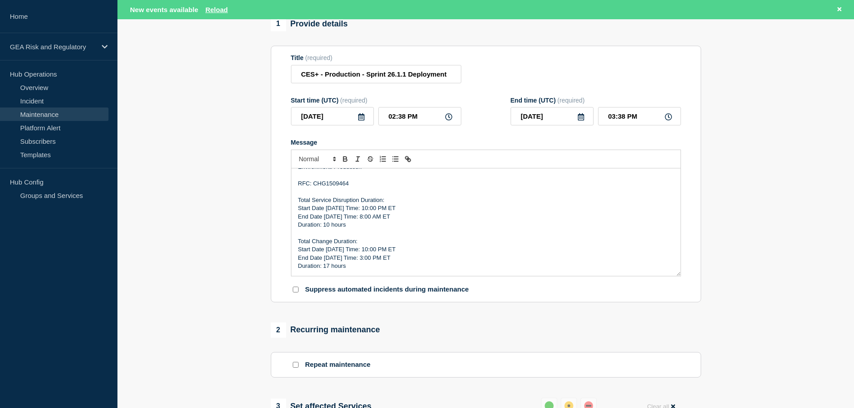
scroll to position [14, 0]
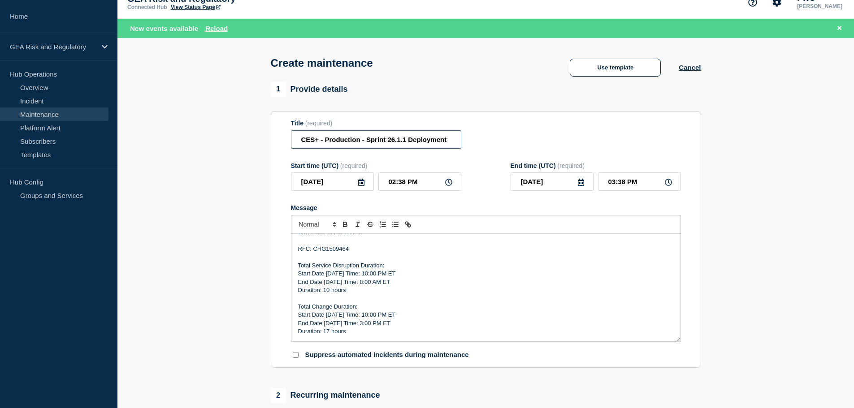
click at [405, 140] on input "CES+ - Production - Sprint 26.1.1 Deployment" at bounding box center [376, 139] width 170 height 18
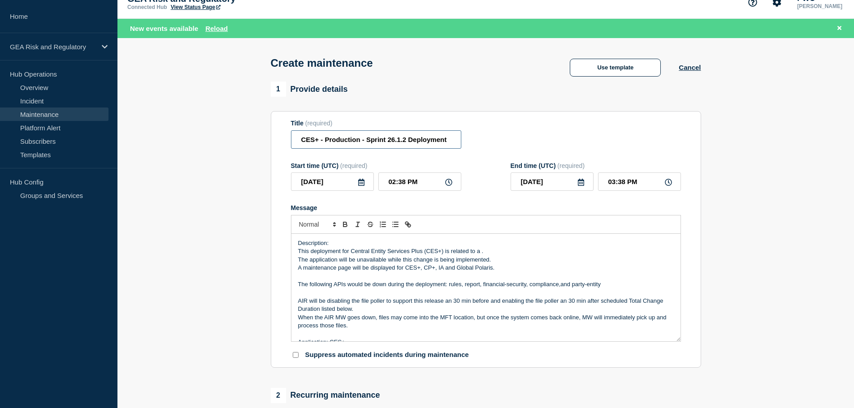
type input "CES+ - Production - Sprint 26.1.2 Deployment"
drag, startPoint x: 487, startPoint y: 253, endPoint x: 445, endPoint y: 255, distance: 41.8
click at [445, 255] on p "This deployment for Central Entity Services Plus (CES+) is related to a ." at bounding box center [486, 251] width 376 height 8
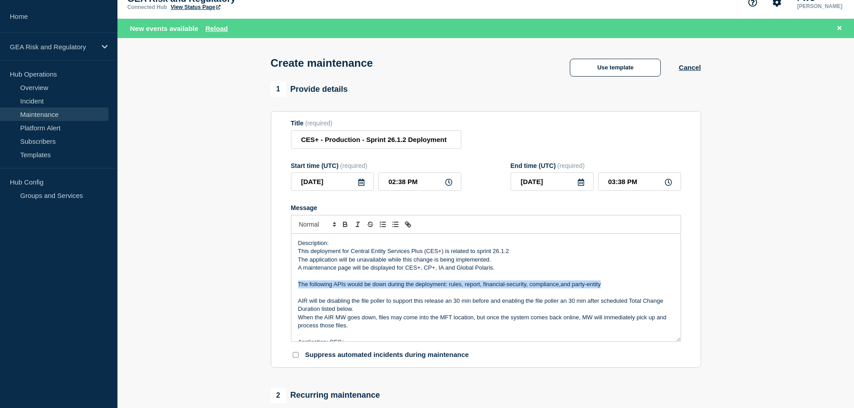
drag, startPoint x: 607, startPoint y: 287, endPoint x: 293, endPoint y: 285, distance: 314.3
click at [293, 285] on div "Description: This deployment for Central Entity Services Plus (CES+) is related…" at bounding box center [485, 288] width 389 height 108
copy p "The following APIs would be down during the deployment: rules, report, financia…"
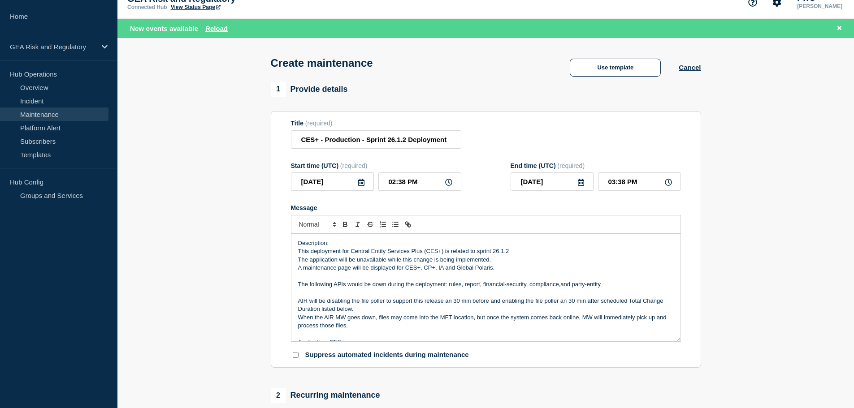
click at [39, 352] on aside "Home GEA Risk and Regulatory Hub Operations Overview Incident Maintenance Platf…" at bounding box center [58, 204] width 117 height 408
drag, startPoint x: 332, startPoint y: 286, endPoint x: 298, endPoint y: 282, distance: 34.3
click at [298, 282] on p "The following APIs would be down during the deployment: rules, report, financia…" at bounding box center [486, 285] width 376 height 8
drag, startPoint x: 437, startPoint y: 284, endPoint x: 606, endPoint y: 286, distance: 169.5
click at [606, 286] on p "All CES+ APIs would be down during the deployment: rules, report, financial-sec…" at bounding box center [486, 285] width 376 height 8
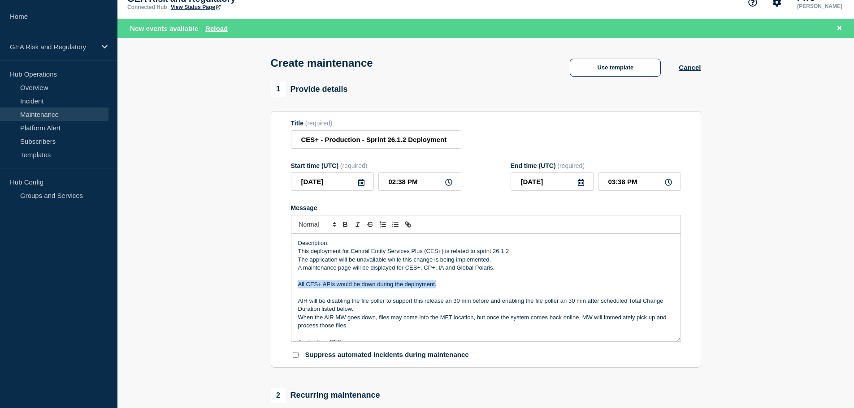
drag, startPoint x: 438, startPoint y: 286, endPoint x: 299, endPoint y: 284, distance: 138.6
click at [299, 284] on p "All CES+ APIs would be down during the deployment." at bounding box center [486, 285] width 376 height 8
copy p "All CES+ APIs would be down during the deployment."
click at [43, 281] on aside "Home GEA Risk and Regulatory Hub Operations Overview Incident Maintenance Platf…" at bounding box center [58, 204] width 117 height 408
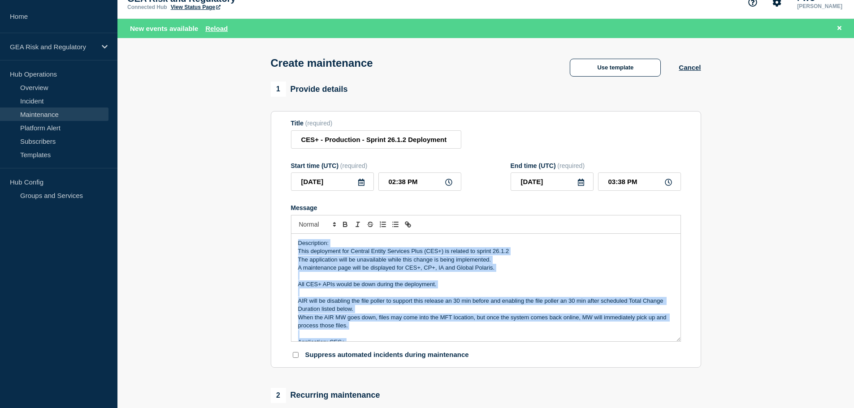
drag, startPoint x: 355, startPoint y: 333, endPoint x: 268, endPoint y: 224, distance: 139.3
copy div "Description: This deployment for Central Entity Services Plus (CES+) is related…"
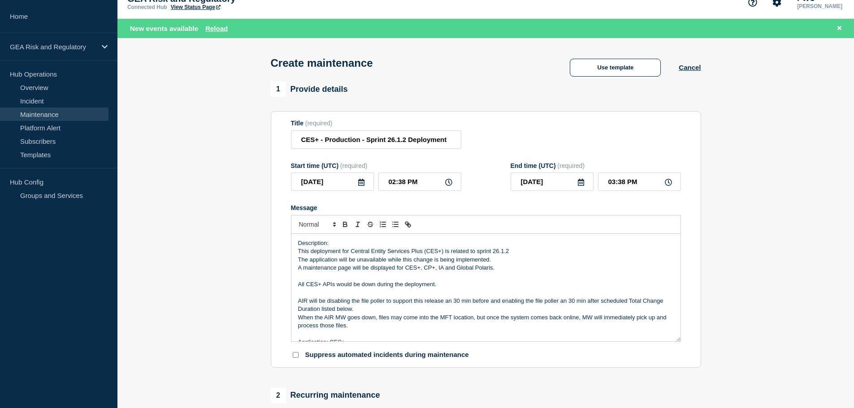
click at [363, 185] on icon at bounding box center [361, 182] width 6 height 7
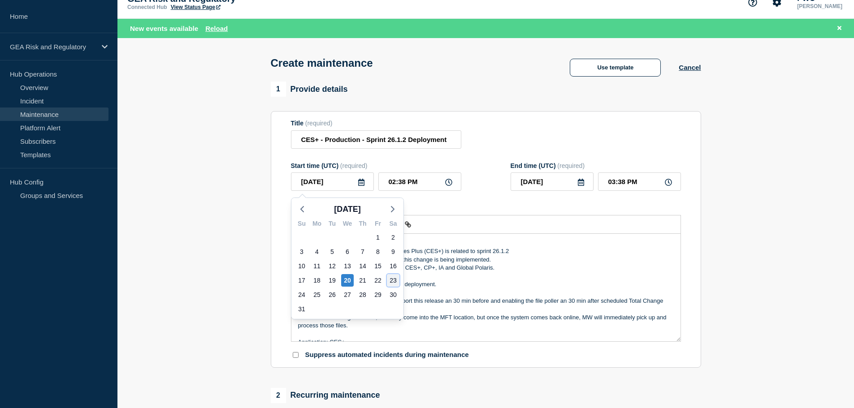
click at [394, 282] on div "23" at bounding box center [393, 280] width 13 height 13
type input "[DATE]"
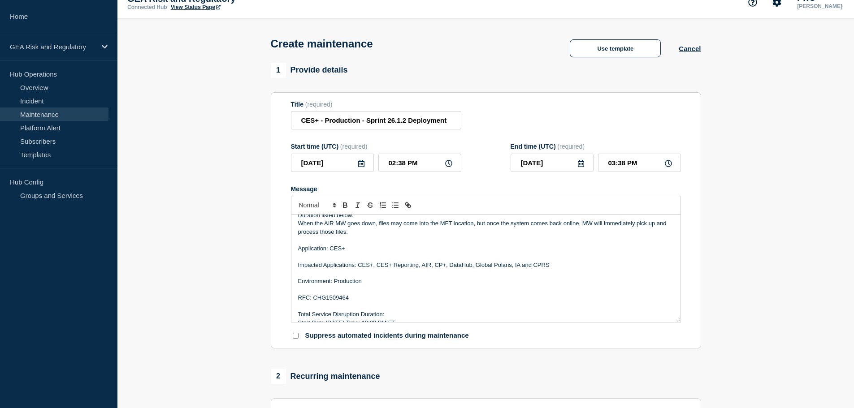
scroll to position [143, 0]
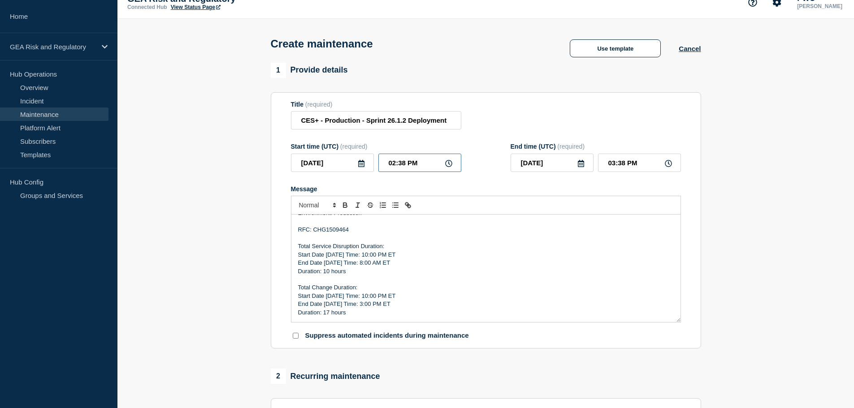
click at [383, 170] on input "02:38 PM" at bounding box center [419, 163] width 83 height 18
type input "02:08 PM"
type input "03:08 PM"
type input "02:00 PM"
type input "03:00 PM"
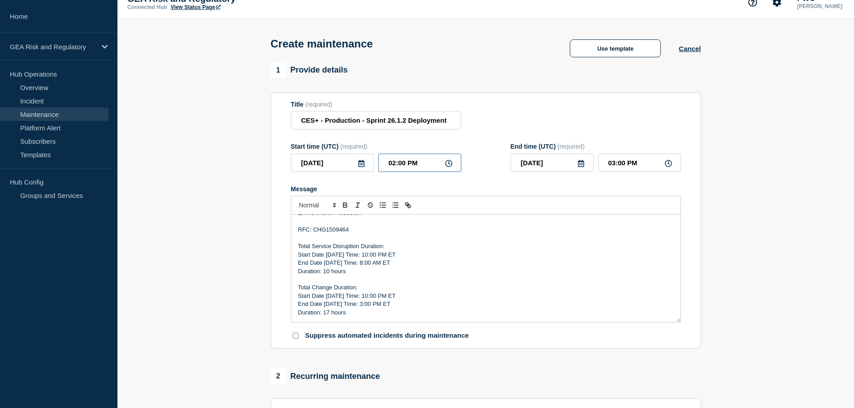
type input "02:00 AM"
click at [601, 168] on input "03:00 AM" at bounding box center [639, 163] width 83 height 18
type input "07:00 PM"
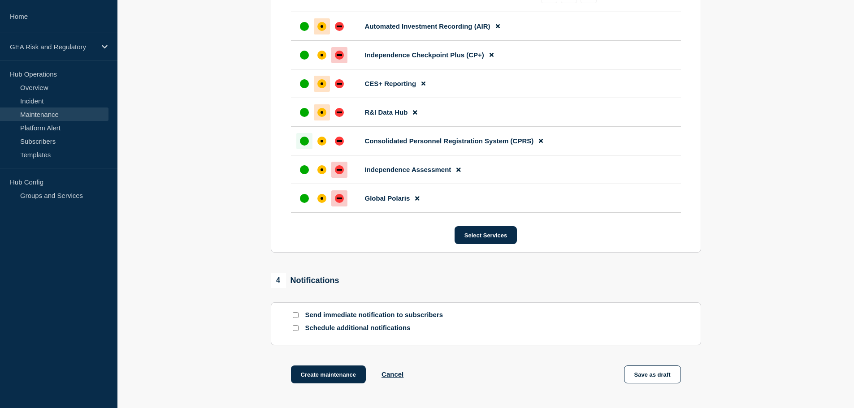
scroll to position [593, 0]
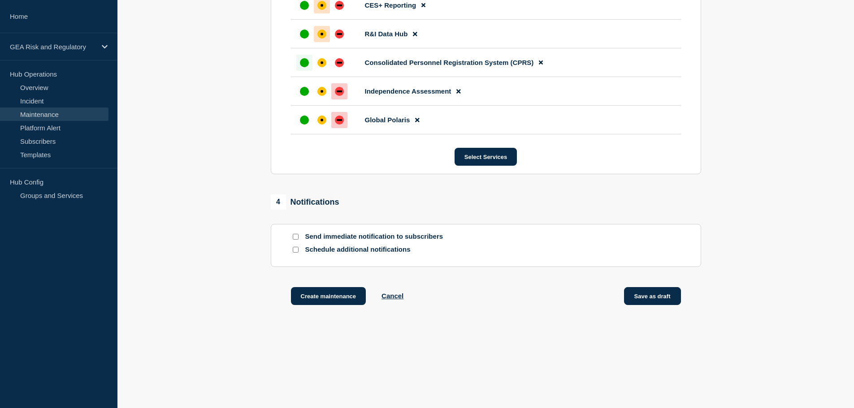
click at [672, 295] on button "Save as draft" at bounding box center [652, 296] width 57 height 18
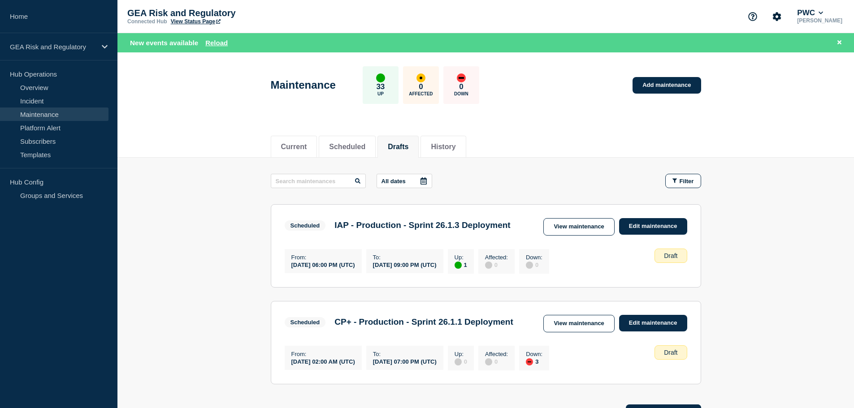
drag, startPoint x: 220, startPoint y: 44, endPoint x: 218, endPoint y: 68, distance: 23.4
click at [220, 44] on button "Reload" at bounding box center [216, 43] width 22 height 8
